Goal: Contribute content: Contribute content

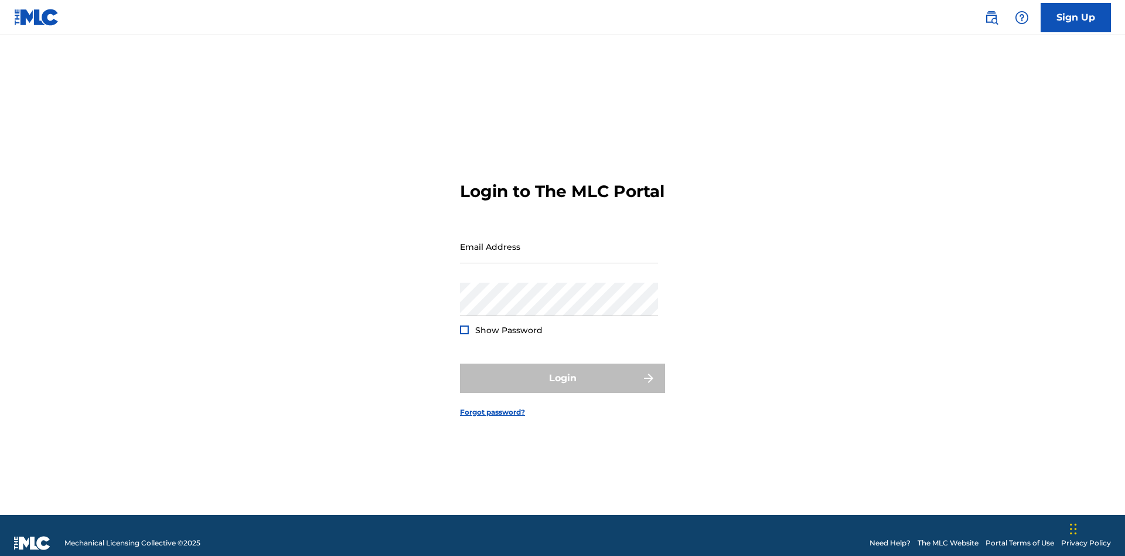
scroll to position [15, 0]
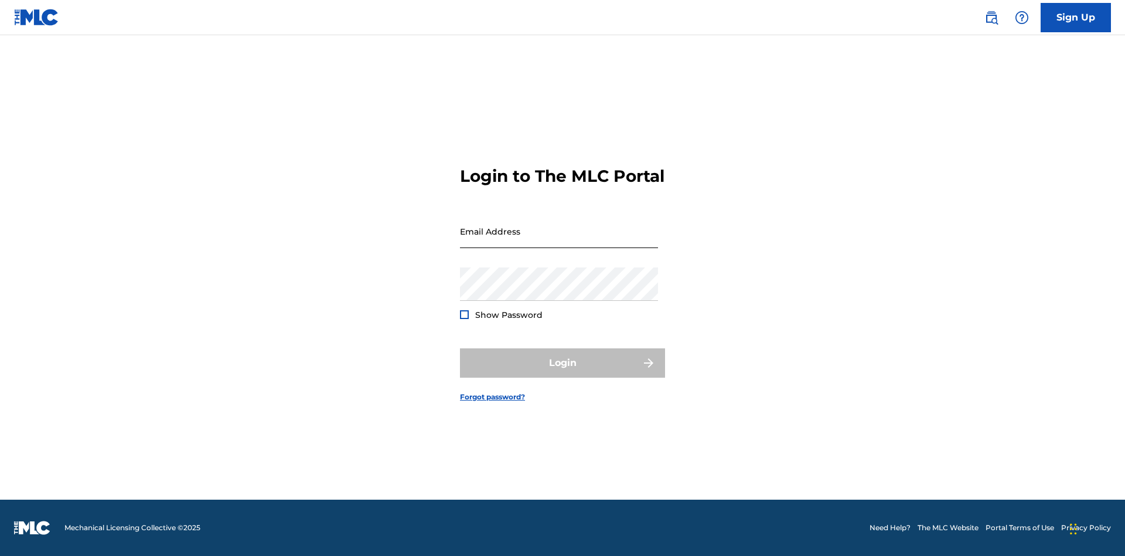
click at [559, 241] on input "Email Address" at bounding box center [559, 231] width 198 height 33
type input "[EMAIL_ADDRESS][DOMAIN_NAME]"
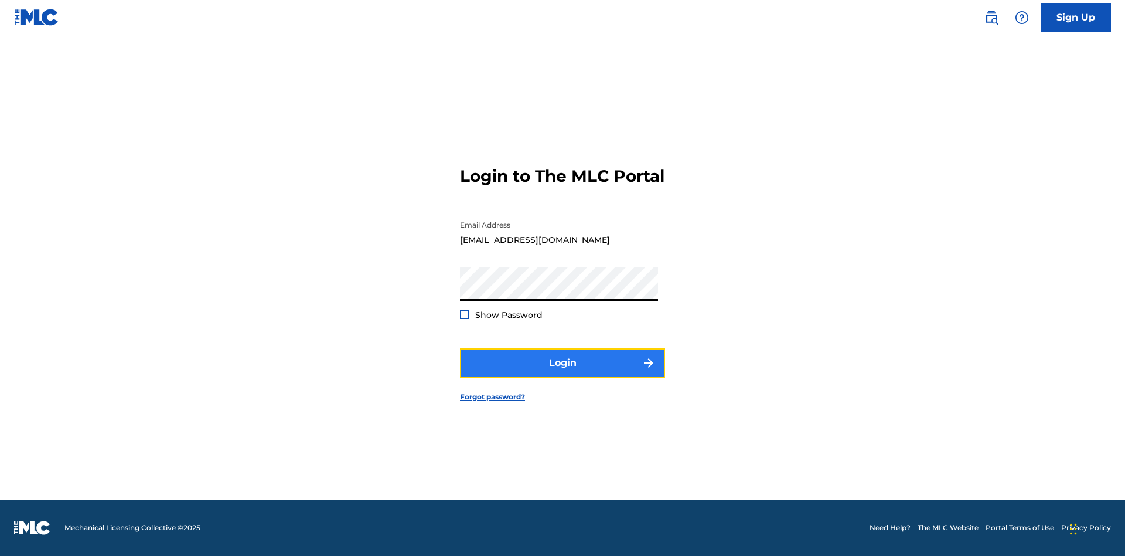
click at [563, 373] on button "Login" at bounding box center [562, 362] width 205 height 29
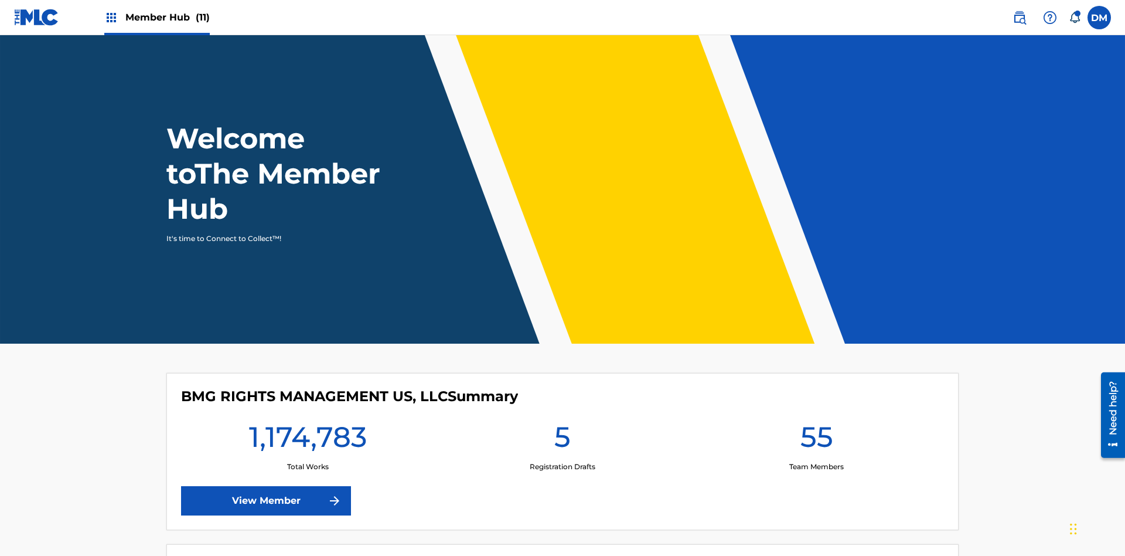
click at [167, 17] on span "Member Hub (11)" at bounding box center [167, 17] width 84 height 13
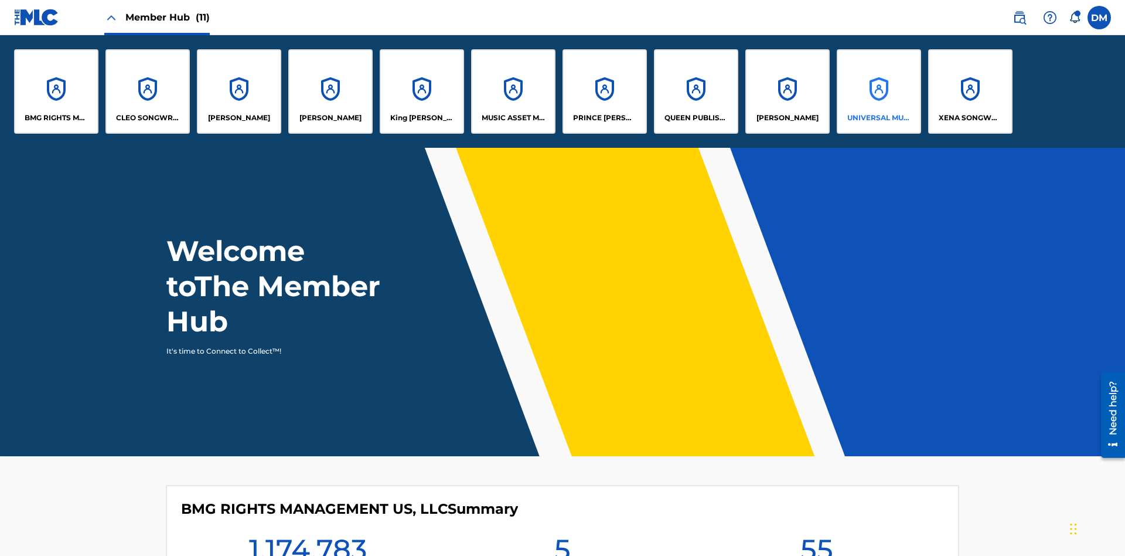
click at [879, 118] on p "UNIVERSAL MUSIC PUB GROUP" at bounding box center [880, 118] width 64 height 11
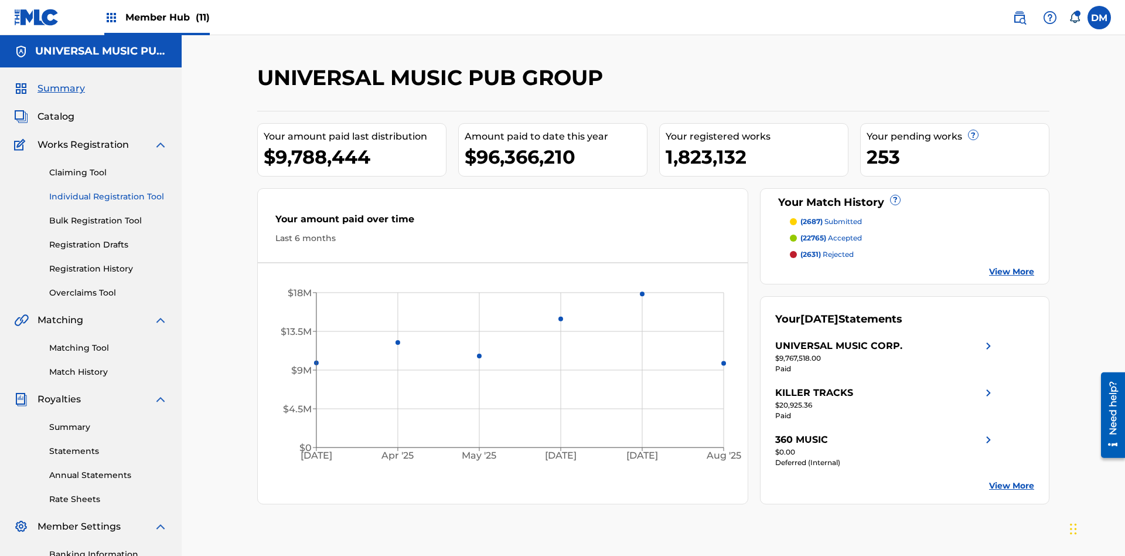
click at [108, 191] on link "Individual Registration Tool" at bounding box center [108, 197] width 118 height 12
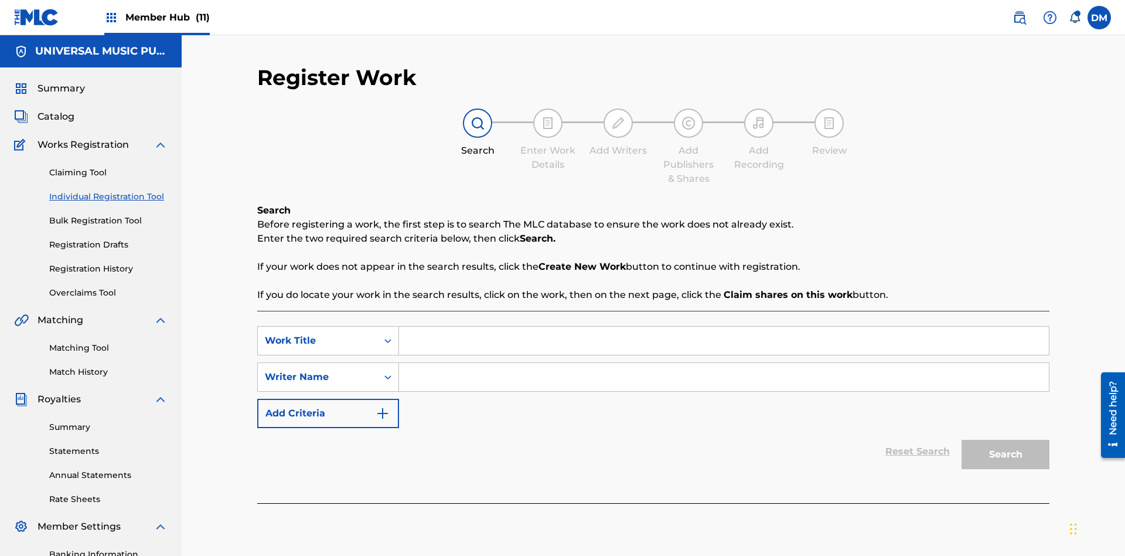
click at [724, 327] on input "Search Form" at bounding box center [724, 341] width 650 height 28
type input "Save At Work Details Page After Adding Alternative Titles"
click at [724, 363] on input "Search Form" at bounding box center [724, 377] width 650 height 28
type input "QWERTYUIOP"
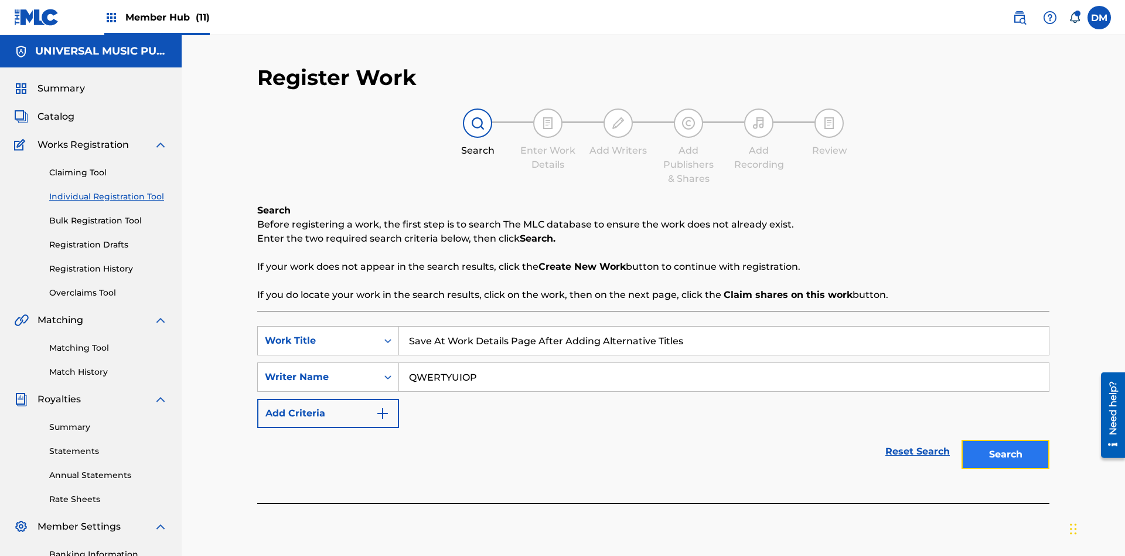
click at [1006, 440] on button "Search" at bounding box center [1006, 454] width 88 height 29
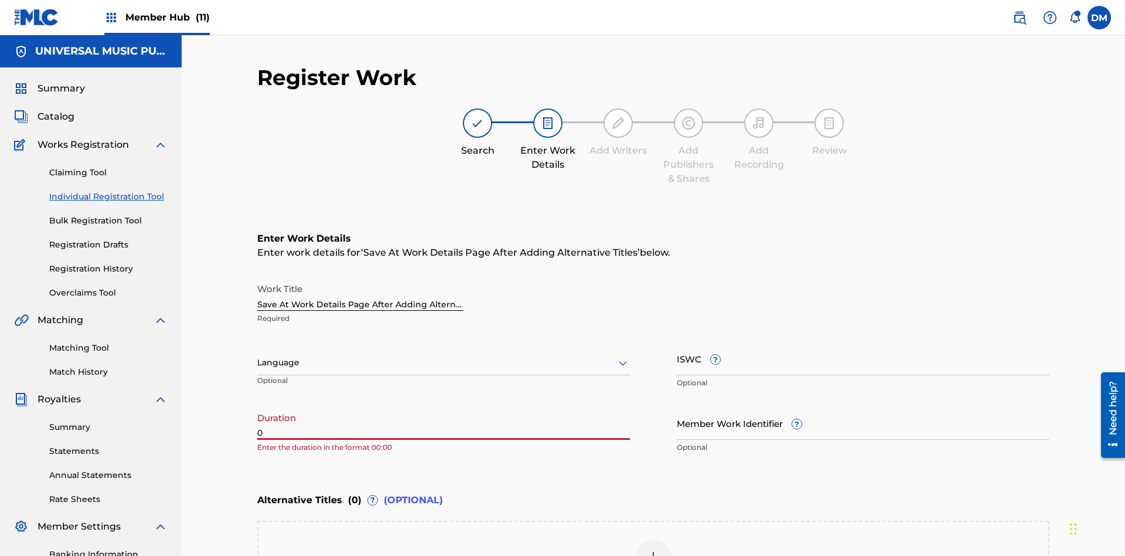
click at [444, 406] on input "0" at bounding box center [443, 422] width 373 height 33
type input "00:00"
click at [623, 356] on icon at bounding box center [623, 363] width 14 height 14
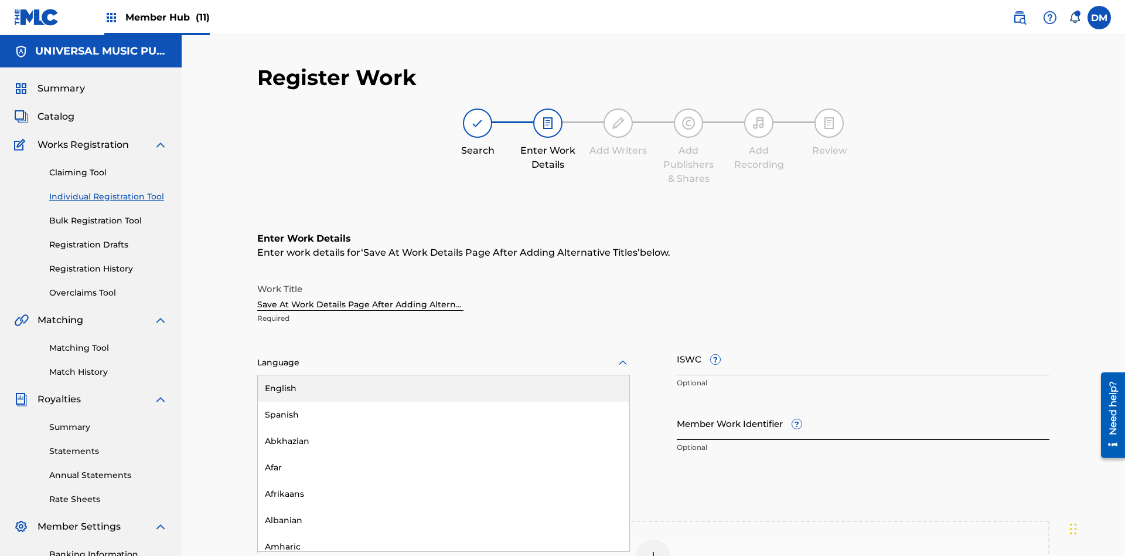
click at [444, 454] on div "Afar" at bounding box center [444, 467] width 372 height 26
click at [863, 406] on input "Member Work Identifier ?" at bounding box center [863, 422] width 373 height 33
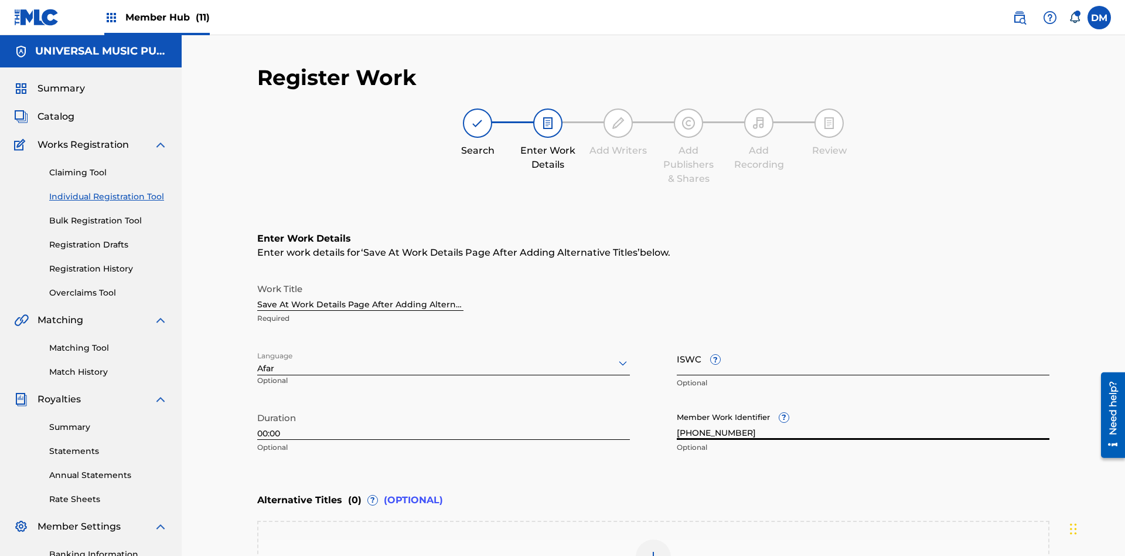
type input "2025.09.23.04"
click at [863, 342] on input "ISWC ?" at bounding box center [863, 358] width 373 height 33
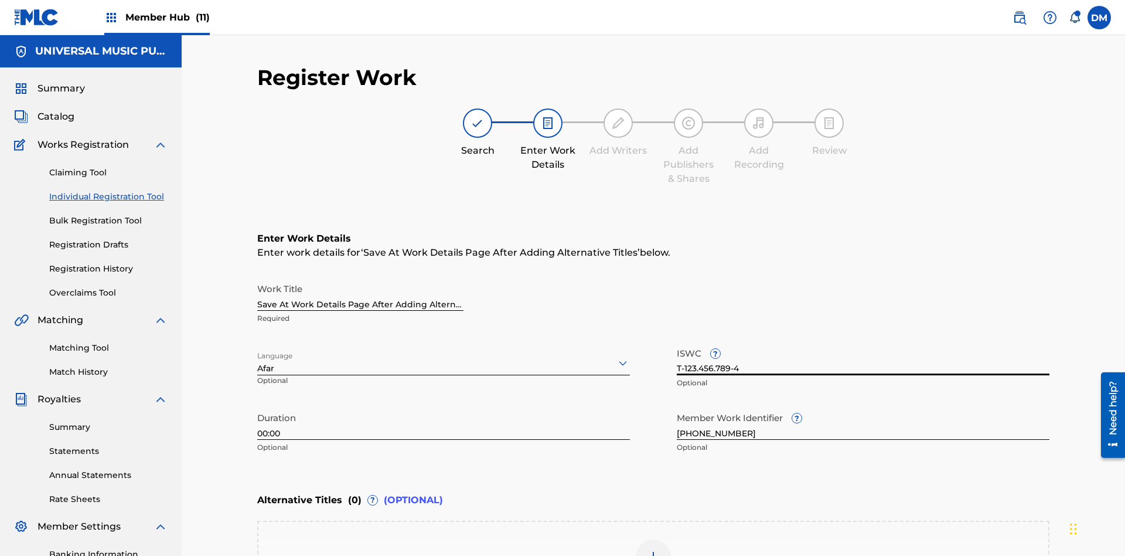
type input "T-123.456.789-4"
click at [654, 550] on img at bounding box center [654, 557] width 14 height 14
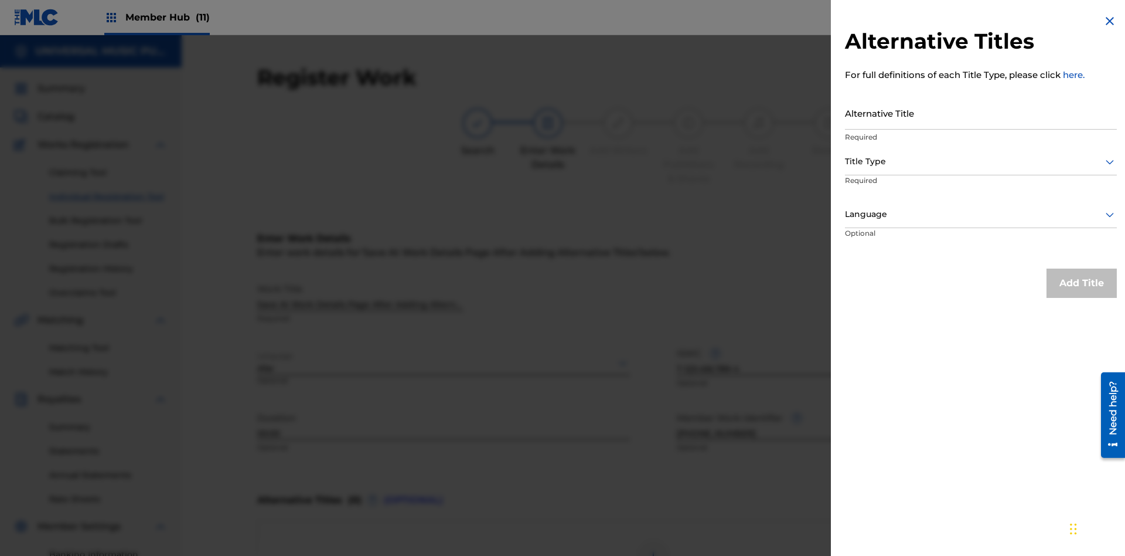
click at [981, 113] on input "Alternative Title" at bounding box center [981, 112] width 272 height 33
type input "Alt Title"
click at [981, 161] on div at bounding box center [981, 161] width 272 height 15
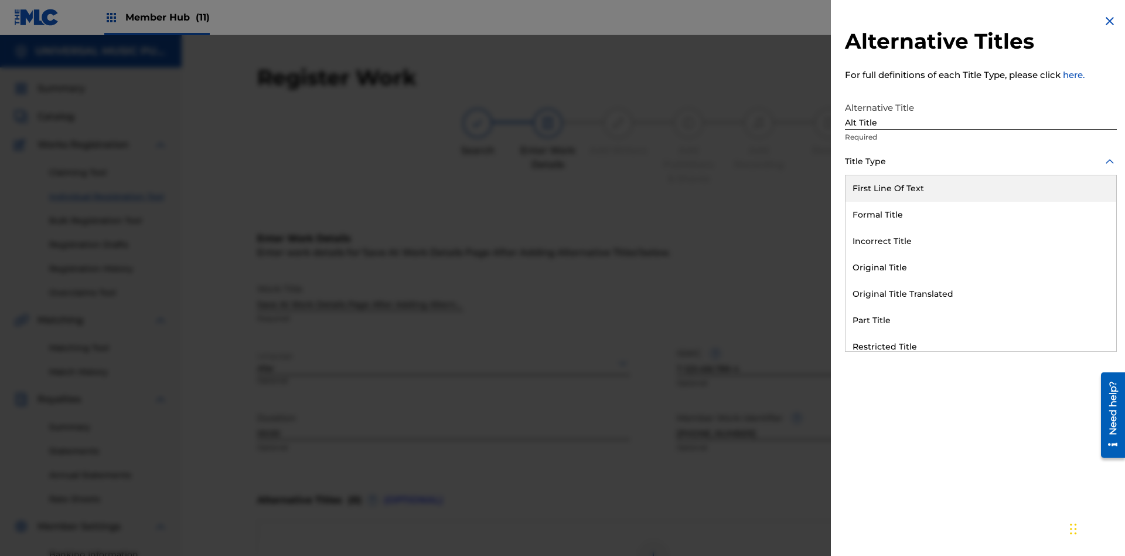
click at [981, 267] on div "Original Title" at bounding box center [981, 267] width 271 height 26
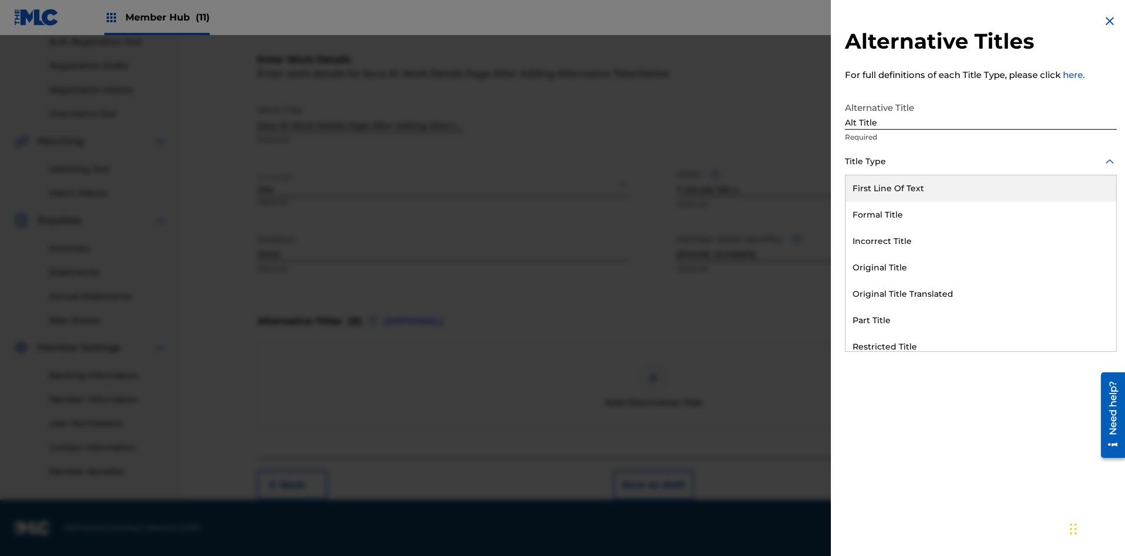
click at [981, 214] on div at bounding box center [981, 214] width 272 height 15
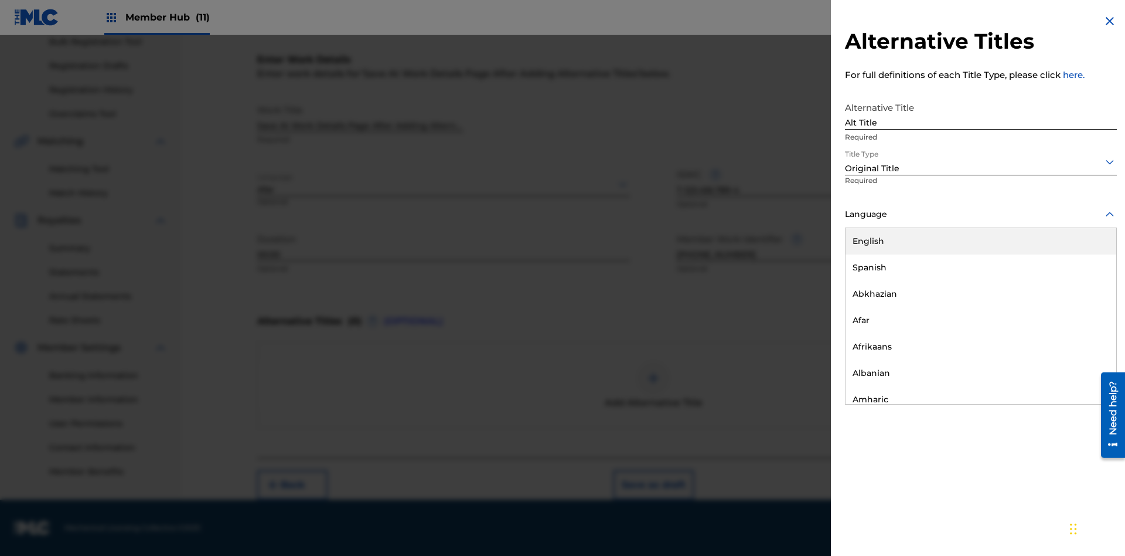
click at [1082, 283] on button "Add Title" at bounding box center [1082, 282] width 70 height 29
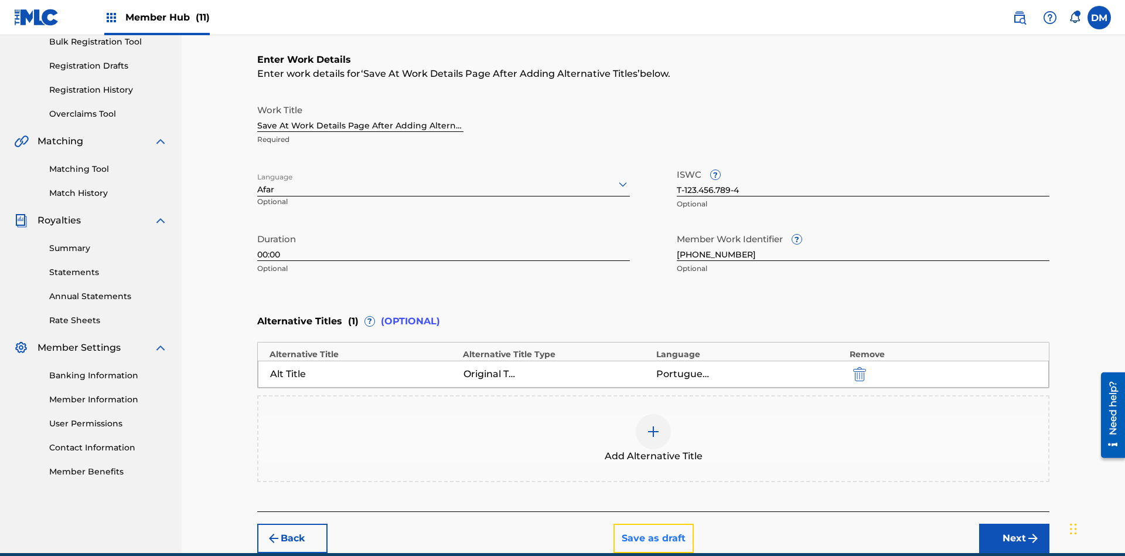
click at [653, 523] on button "Save as draft" at bounding box center [654, 537] width 80 height 29
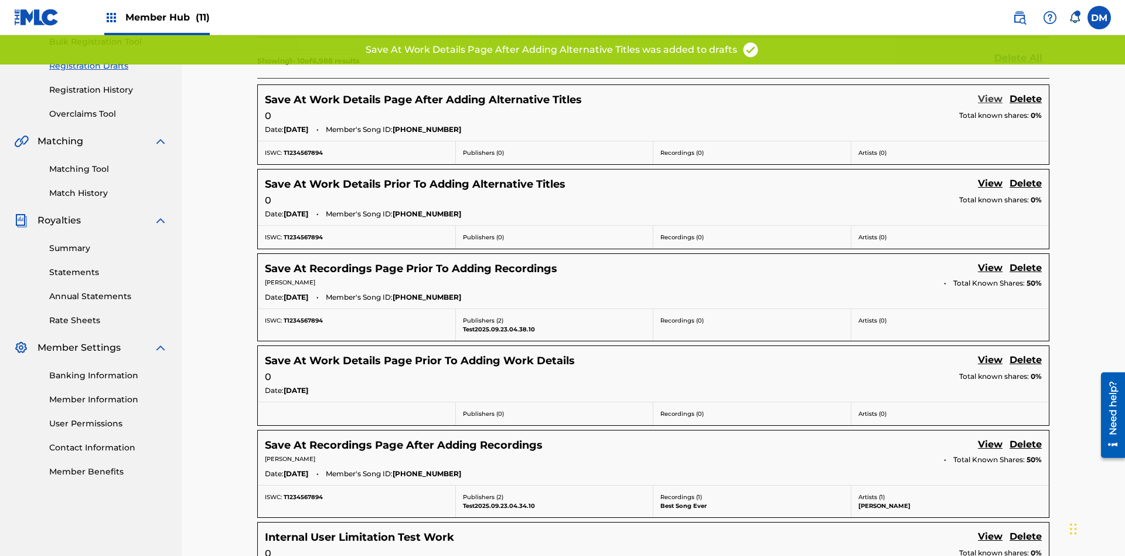
click at [991, 92] on link "View" at bounding box center [990, 100] width 25 height 16
